Goal: Task Accomplishment & Management: Use online tool/utility

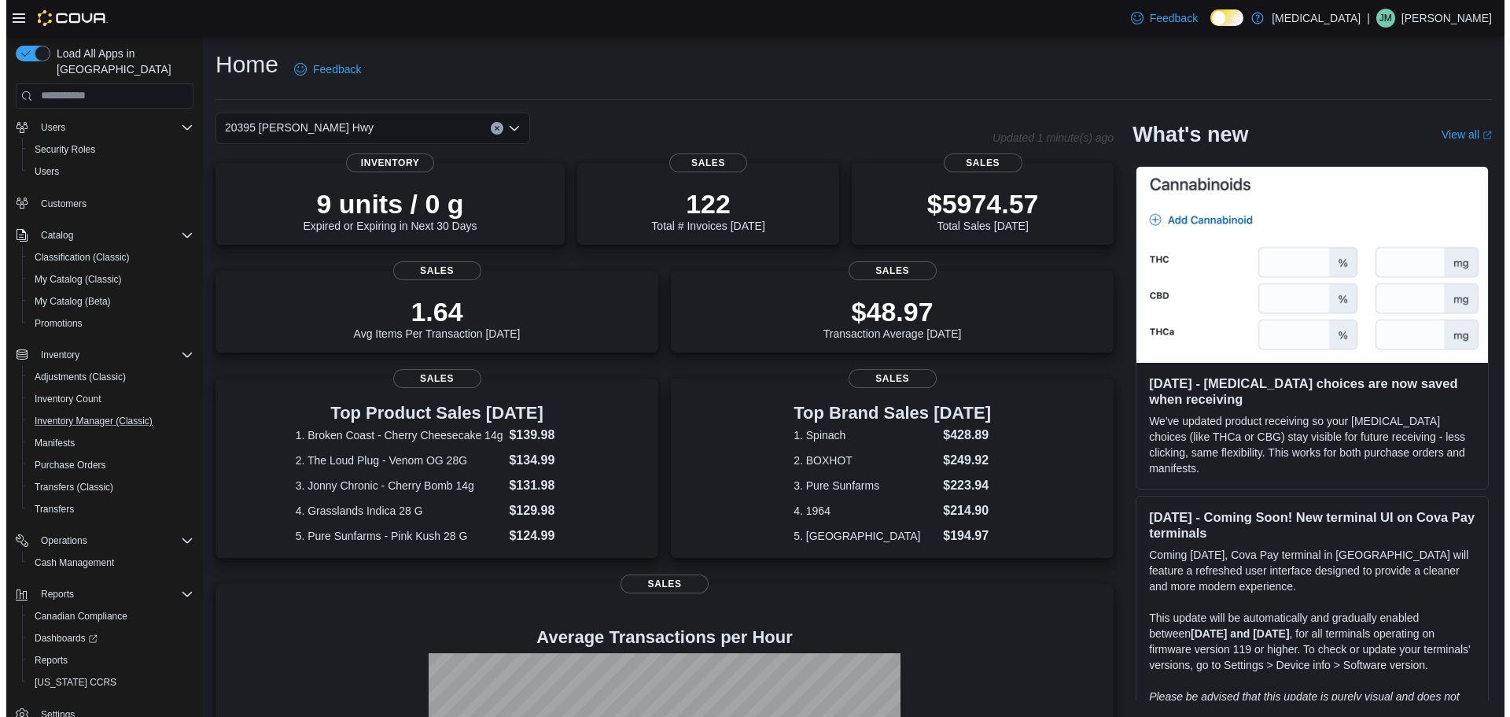
scroll to position [51, 0]
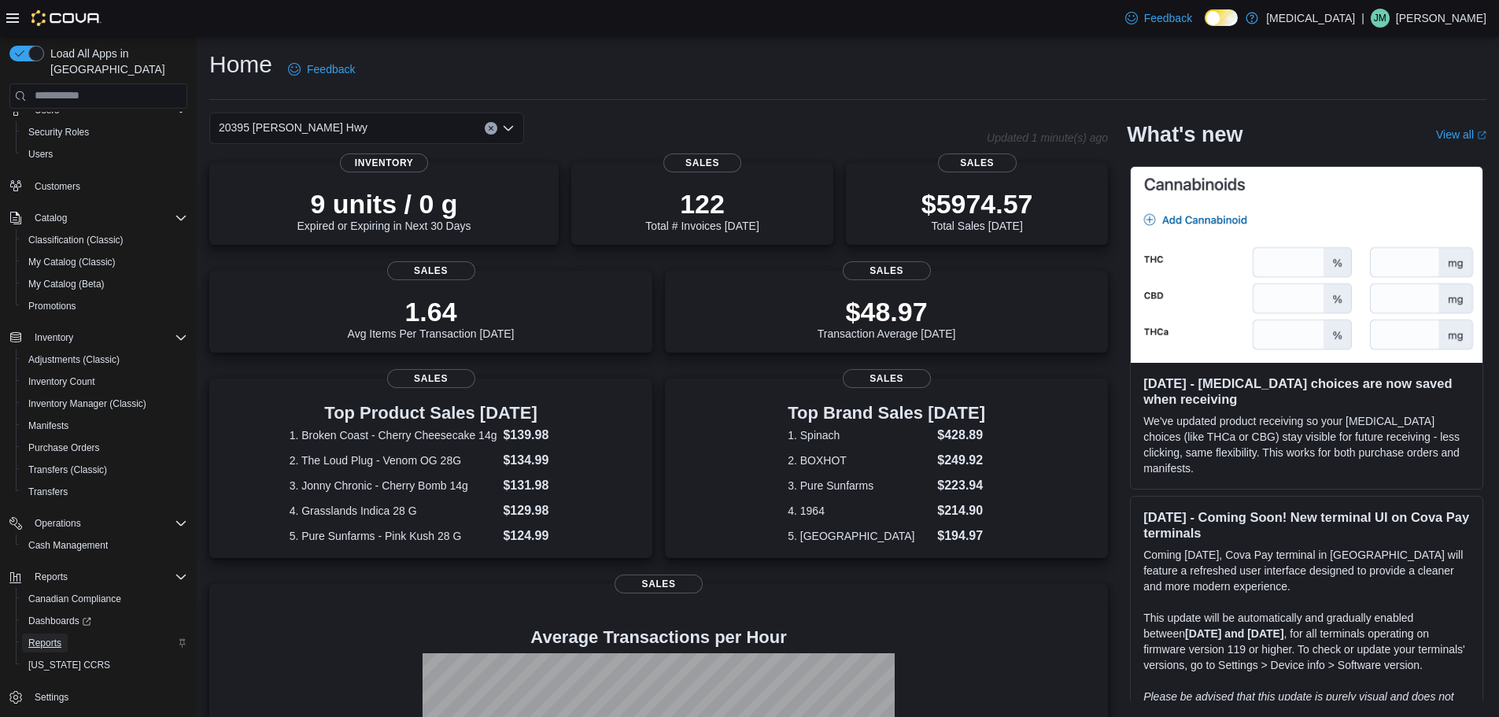
click at [66, 633] on link "Reports" at bounding box center [45, 642] width 46 height 19
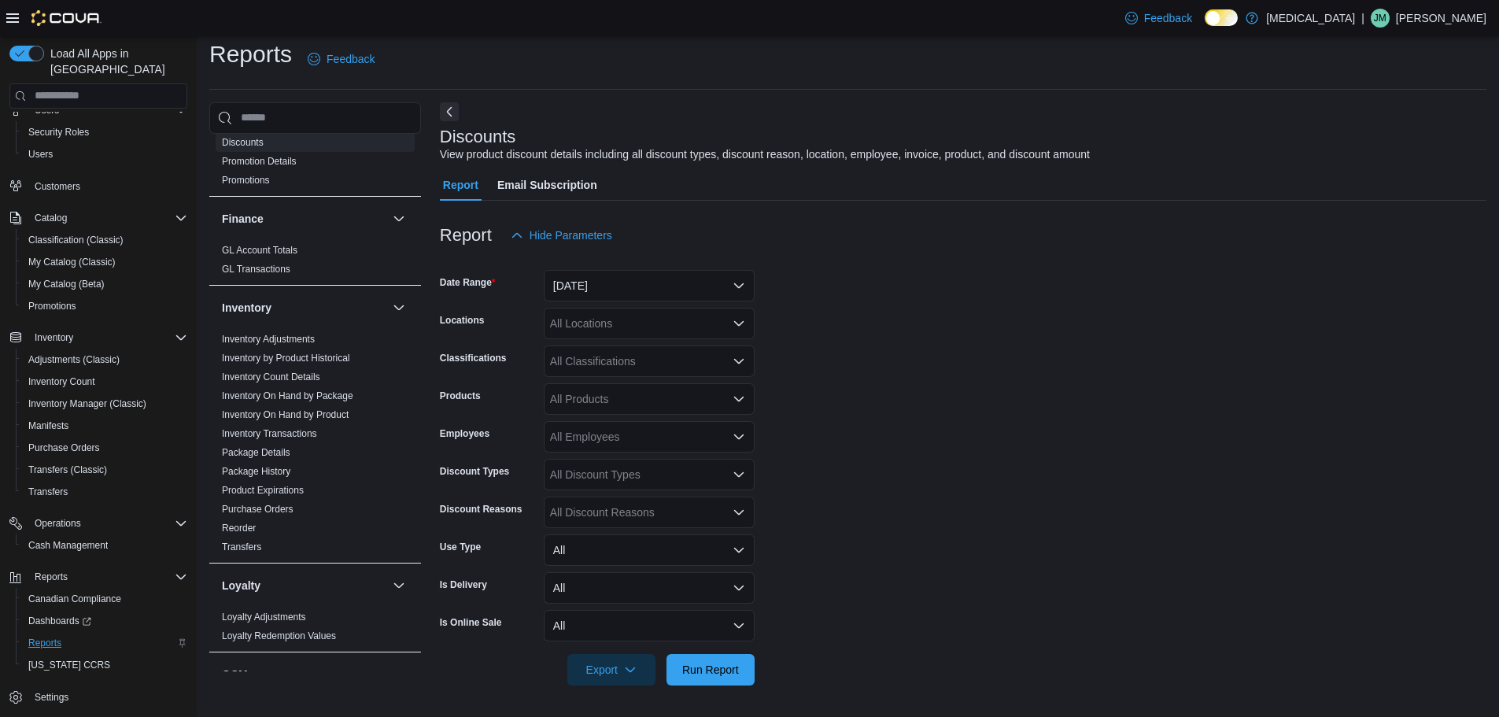
scroll to position [393, 0]
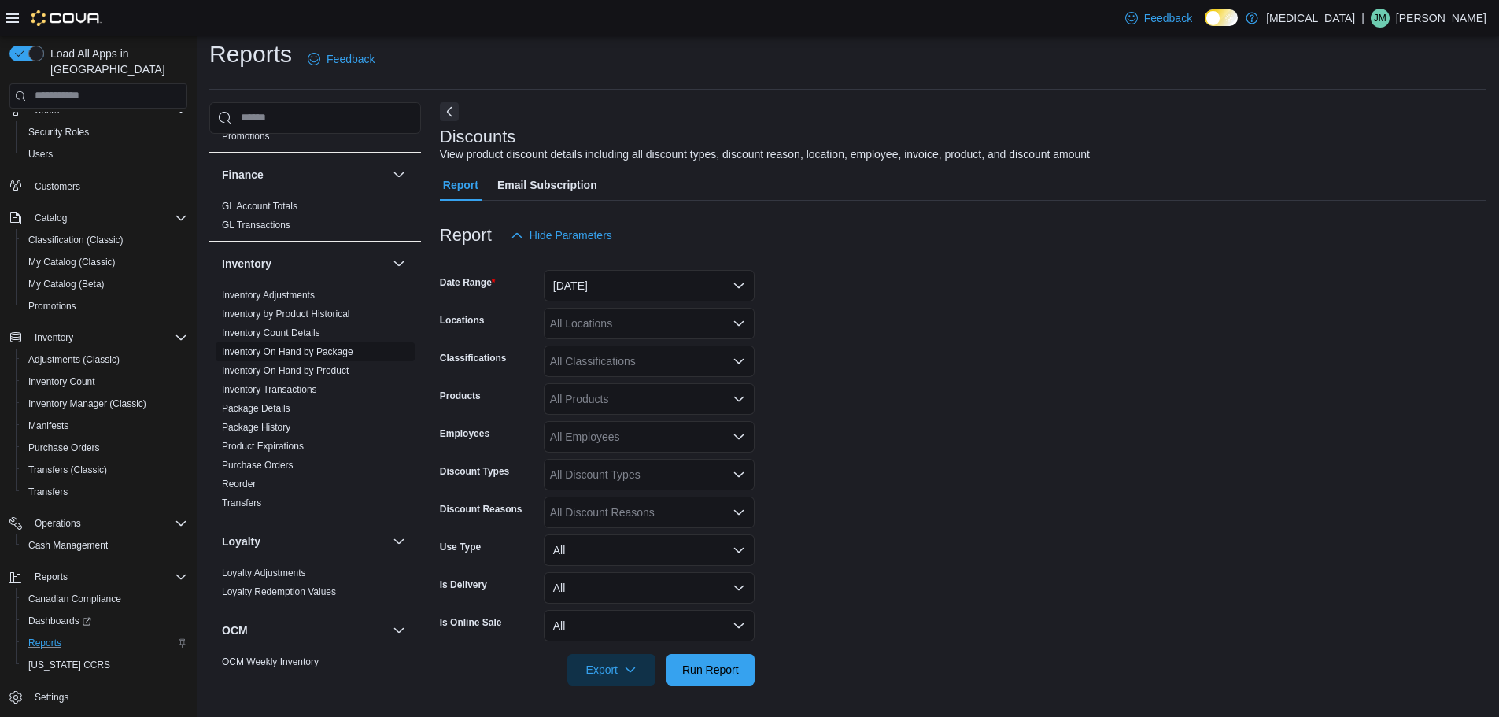
click at [336, 348] on link "Inventory On Hand by Package" at bounding box center [287, 351] width 131 height 11
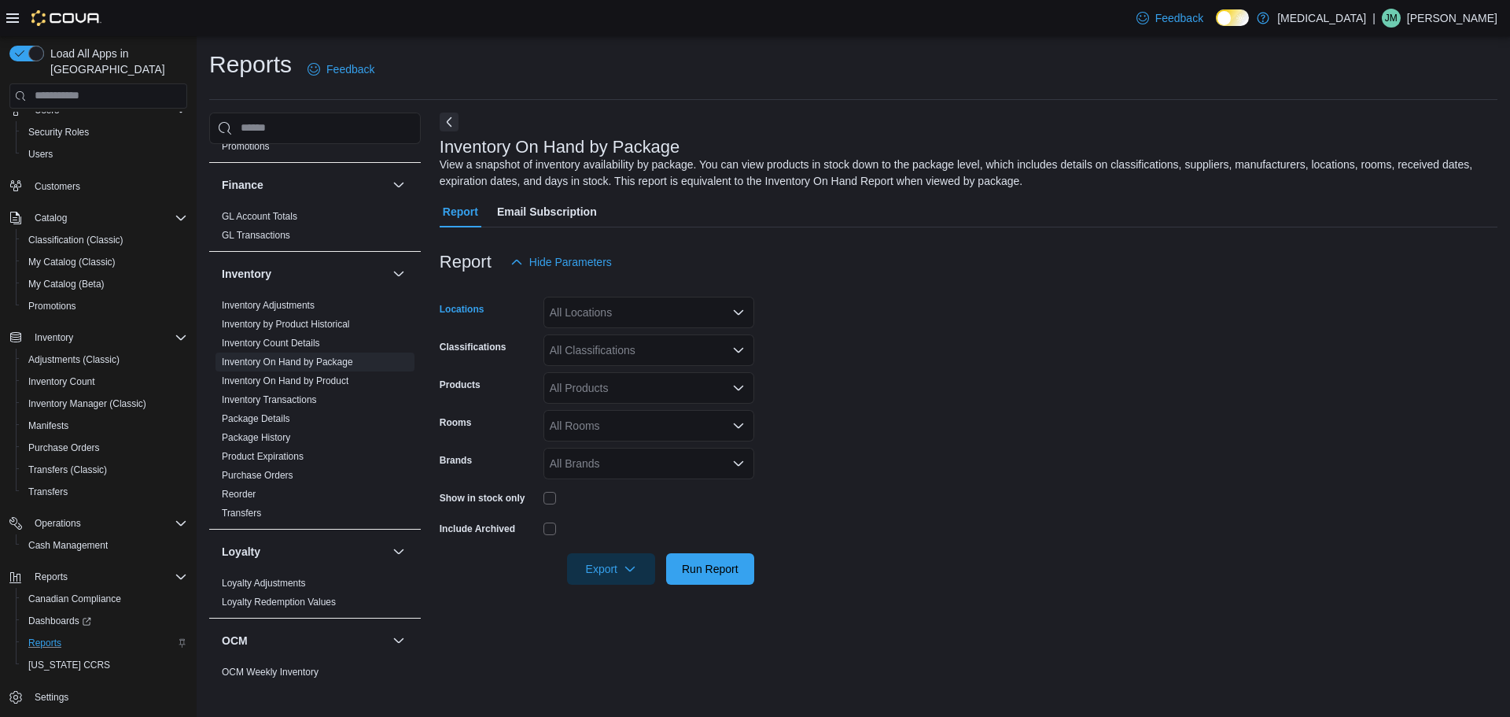
click at [684, 327] on div "All Locations" at bounding box center [649, 312] width 211 height 31
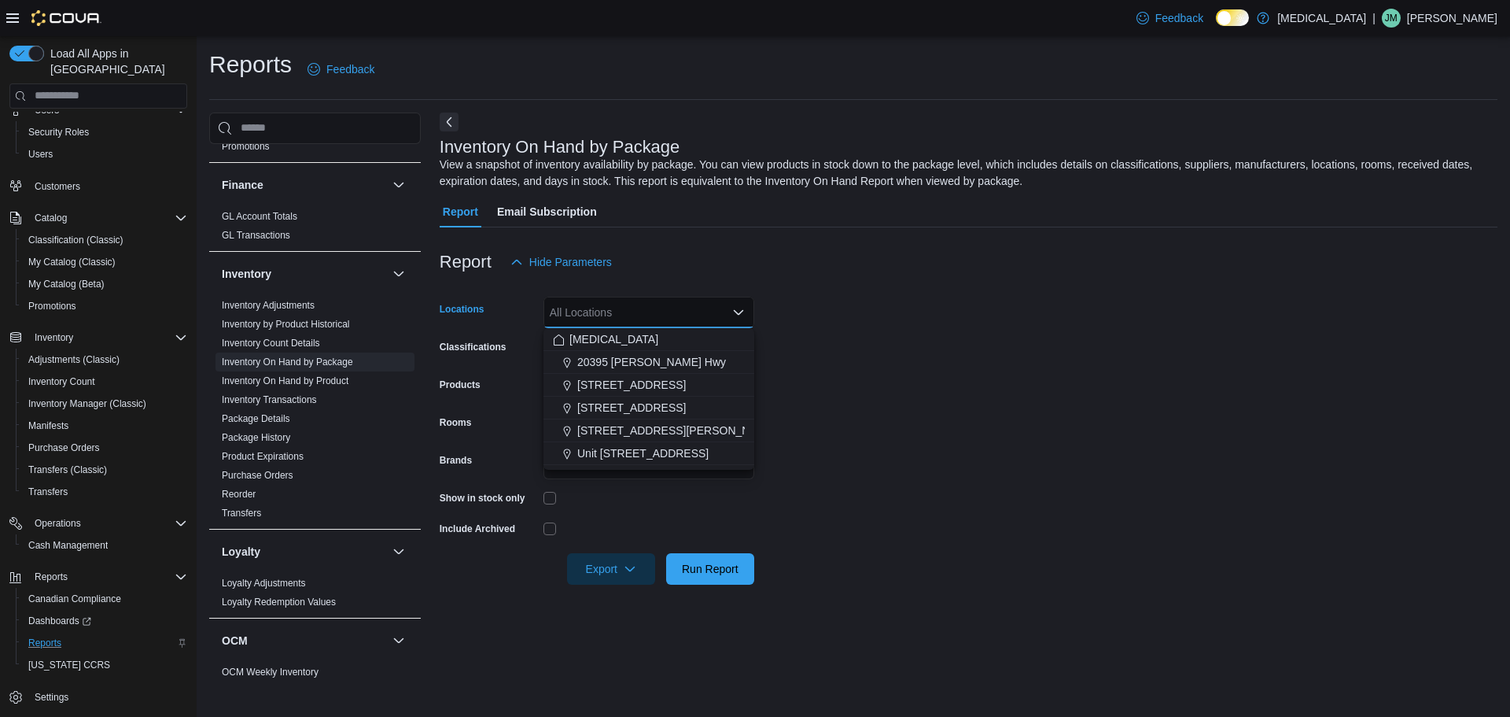
click at [677, 313] on div "All Locations Combo box. Selected. Combo box input. All Locations. Type some te…" at bounding box center [649, 312] width 211 height 31
click at [651, 360] on span "20395 [PERSON_NAME] Hwy" at bounding box center [651, 362] width 149 height 16
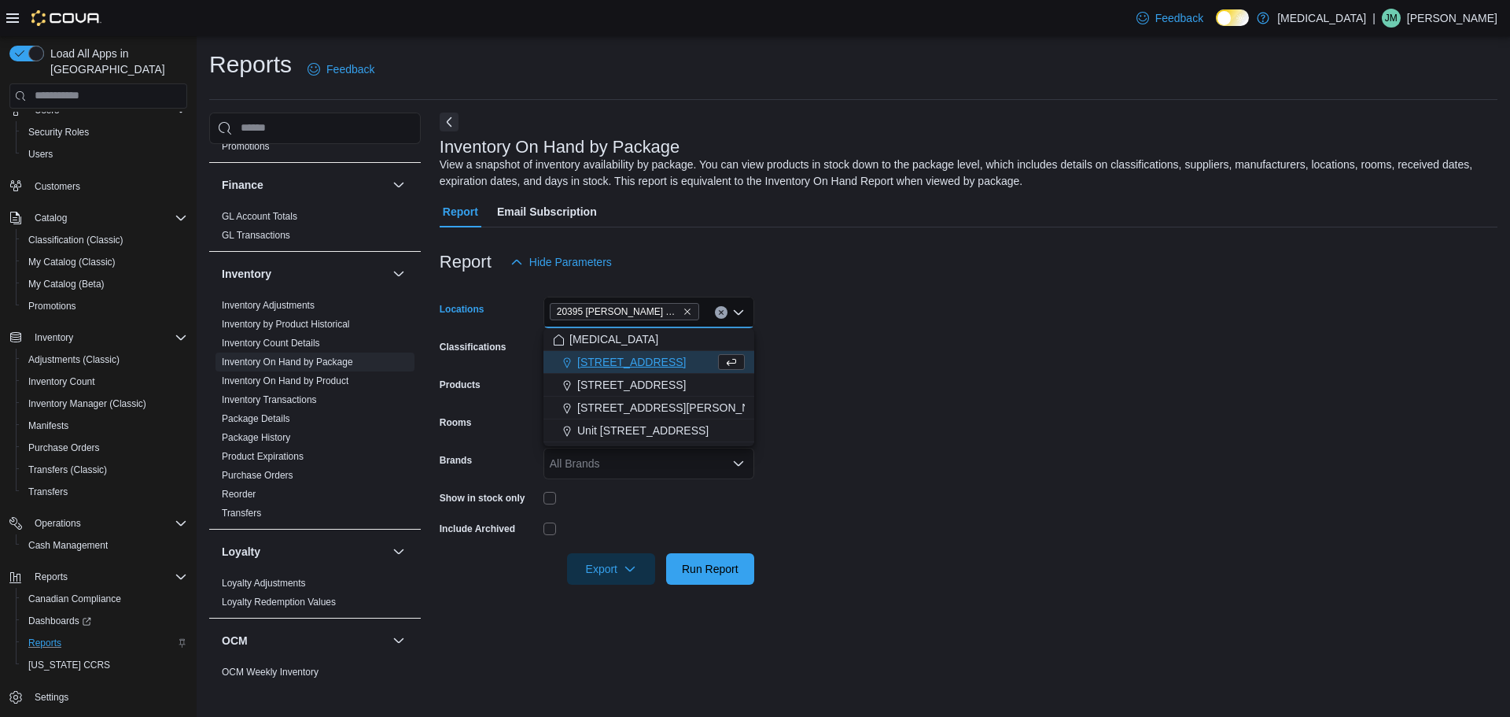
drag, startPoint x: 951, startPoint y: 349, endPoint x: 809, endPoint y: 380, distance: 145.6
click at [946, 349] on form "Locations 20395 Lougheed Hwy Combo box. Selected. 20395 Lougheed Hwy. Press Bac…" at bounding box center [969, 431] width 1058 height 307
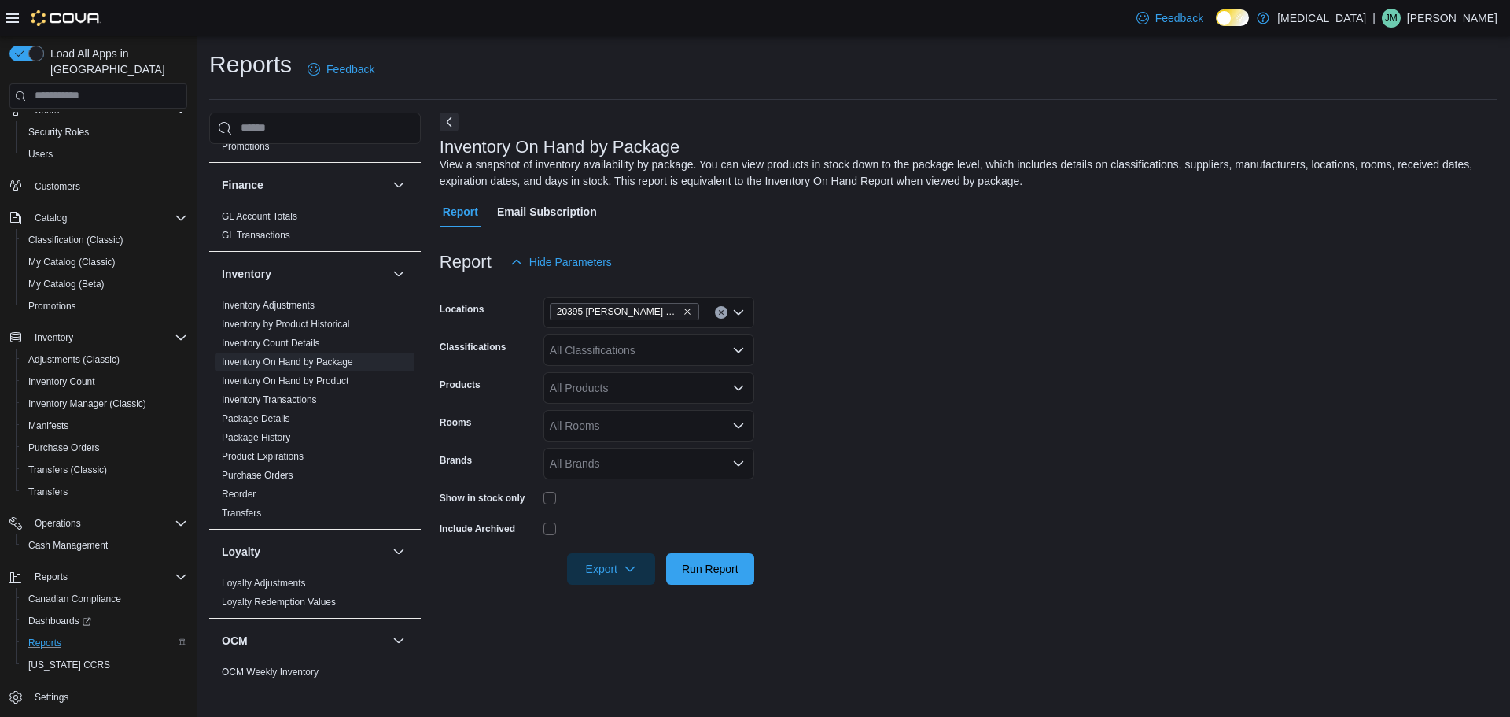
click at [542, 505] on div "Show in stock only" at bounding box center [597, 497] width 315 height 24
click at [636, 357] on div "All Classifications" at bounding box center [649, 349] width 211 height 31
click at [621, 421] on div "Pre-Roll" at bounding box center [649, 423] width 192 height 16
click at [715, 561] on span "Run Report" at bounding box center [710, 568] width 57 height 16
click at [956, 319] on form "Locations 20395 Lougheed Hwy Classifications Pre-Roll Products All Products Roo…" at bounding box center [963, 431] width 1046 height 307
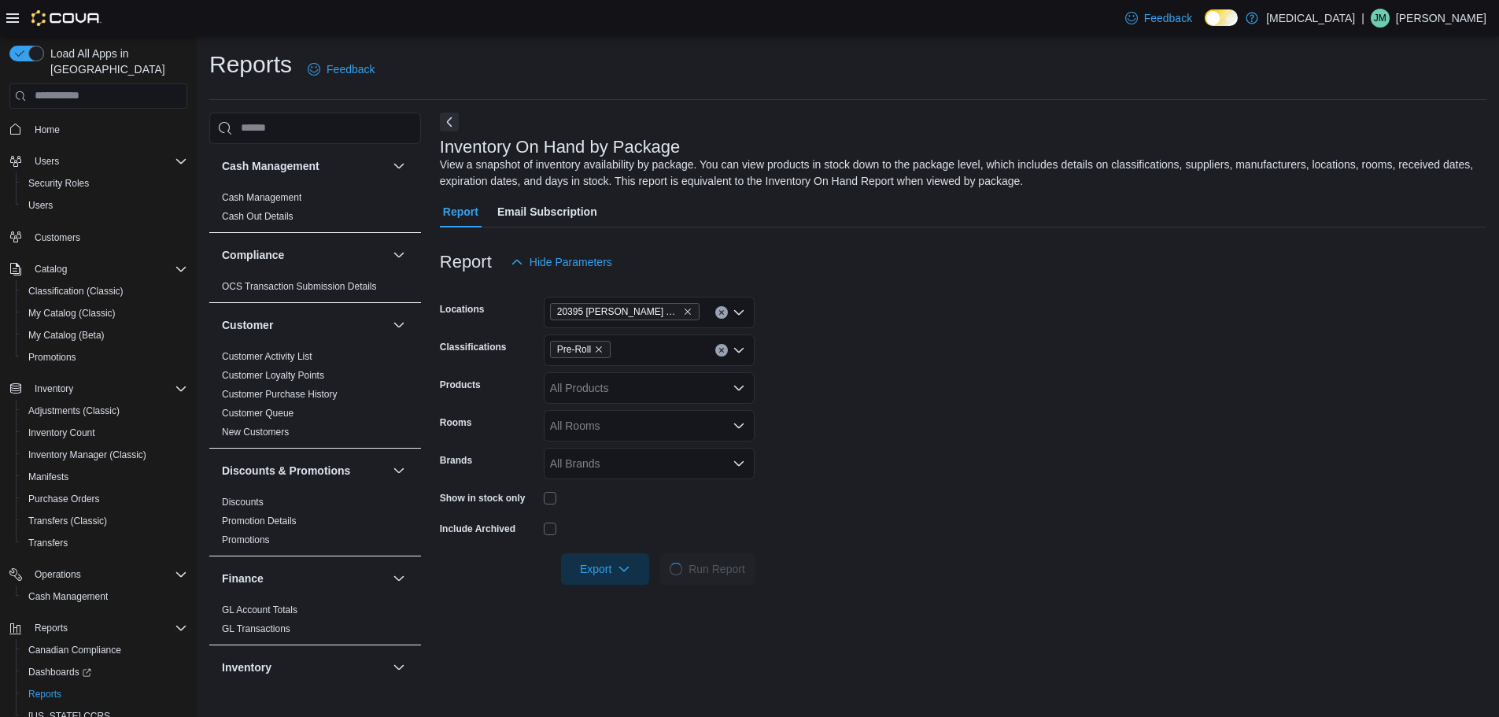
click at [864, 297] on form "Locations 20395 Lougheed Hwy Classifications Pre-Roll Products All Products Roo…" at bounding box center [963, 431] width 1046 height 307
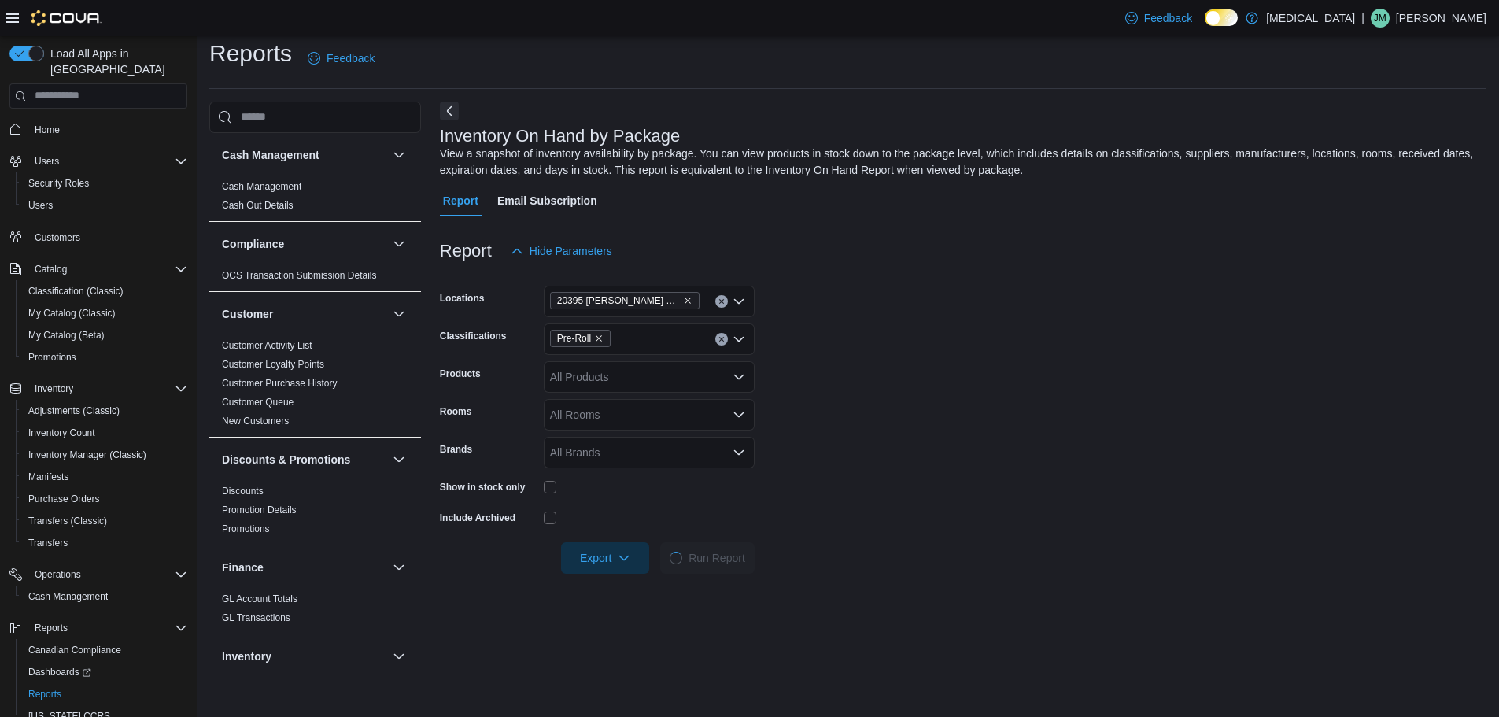
scroll to position [315, 0]
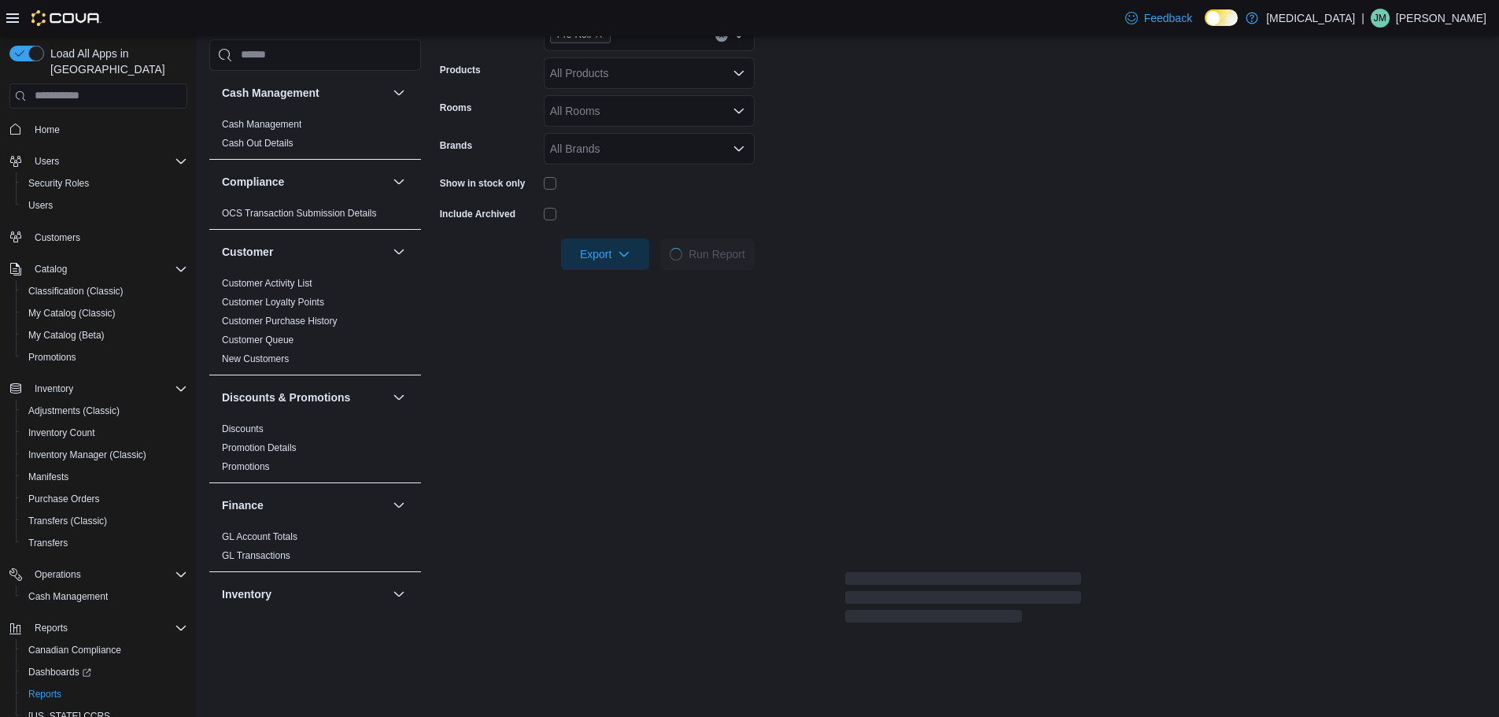
click at [627, 237] on div at bounding box center [963, 232] width 1046 height 13
click at [621, 253] on icon "button" at bounding box center [624, 253] width 13 height 13
click at [622, 288] on span "Export to Excel" at bounding box center [607, 285] width 71 height 13
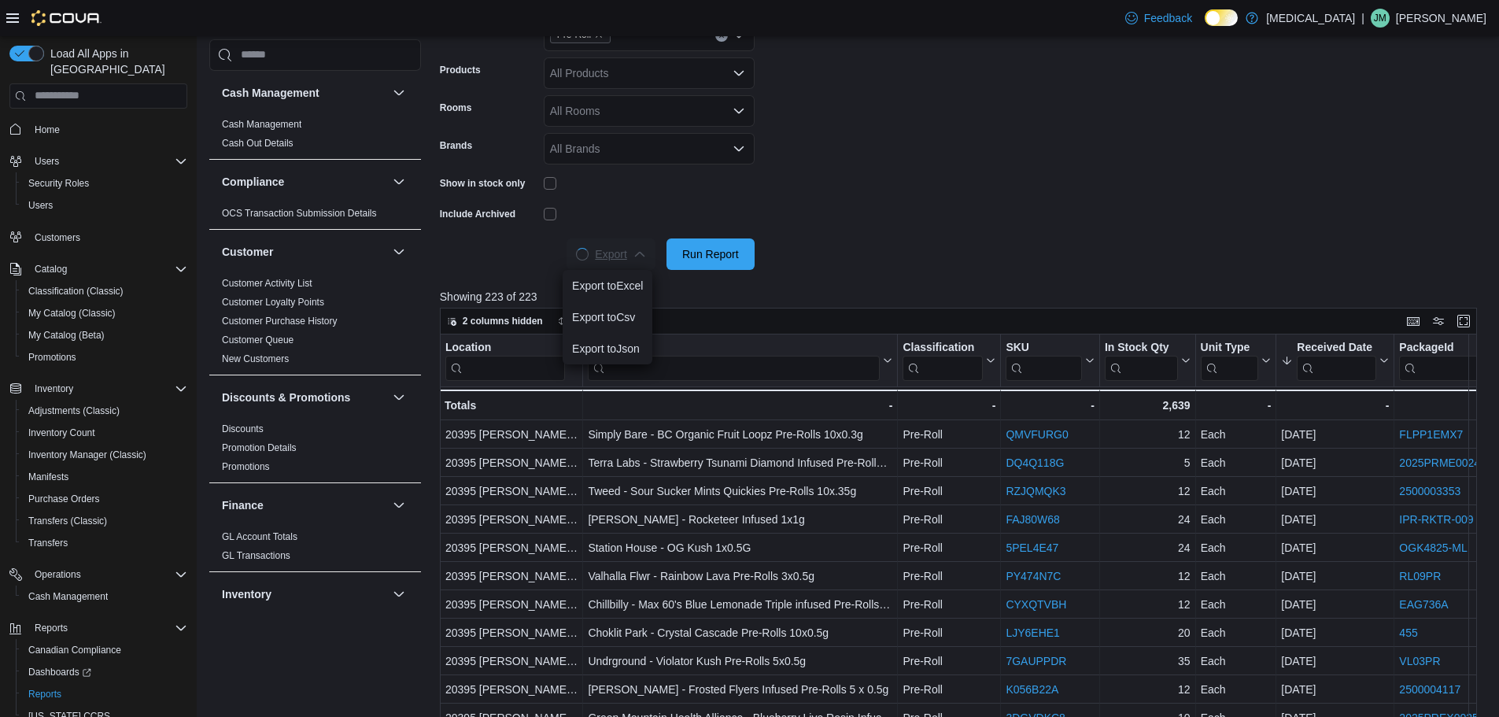
scroll to position [0, 0]
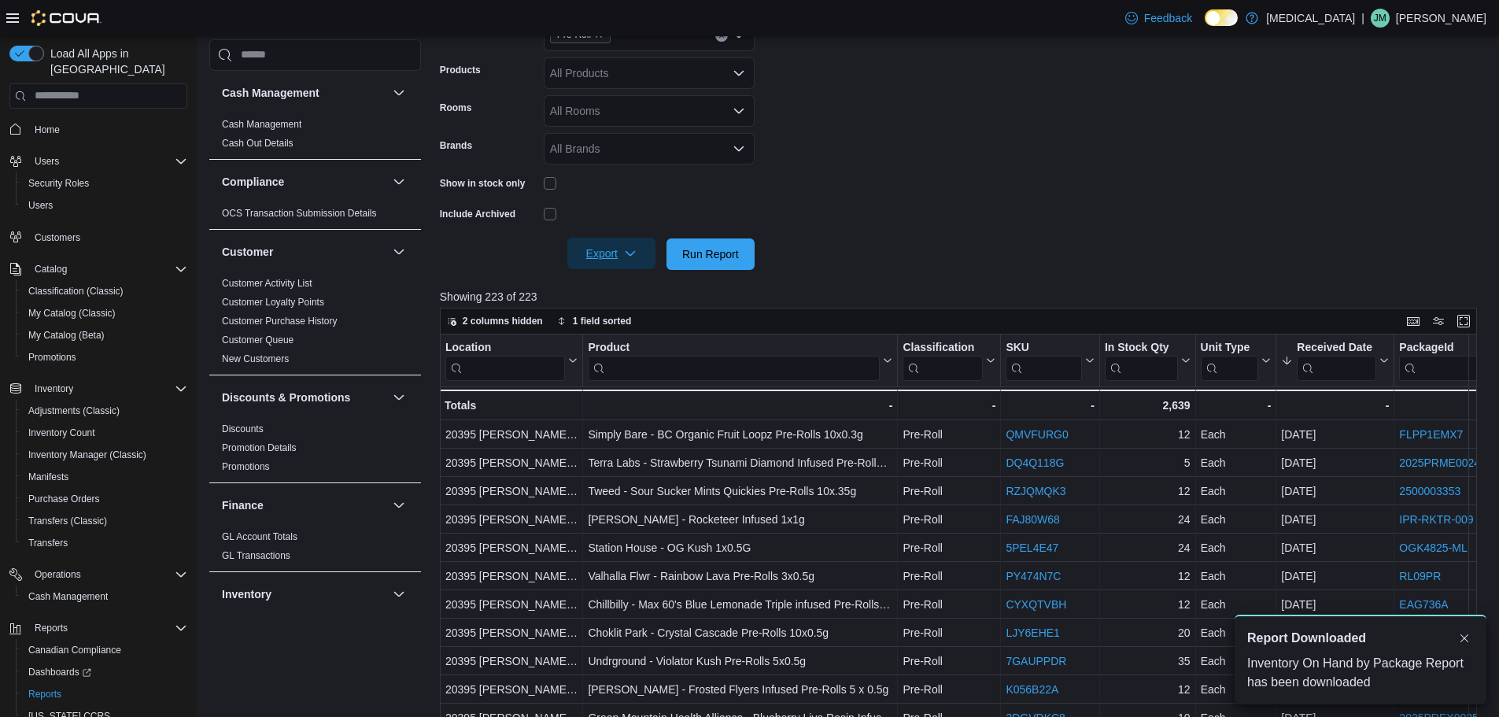
click at [1049, 213] on form "Locations 20395 Lougheed Hwy Classifications Pre-Roll Products All Products Roo…" at bounding box center [964, 116] width 1048 height 307
